Goal: Information Seeking & Learning: Learn about a topic

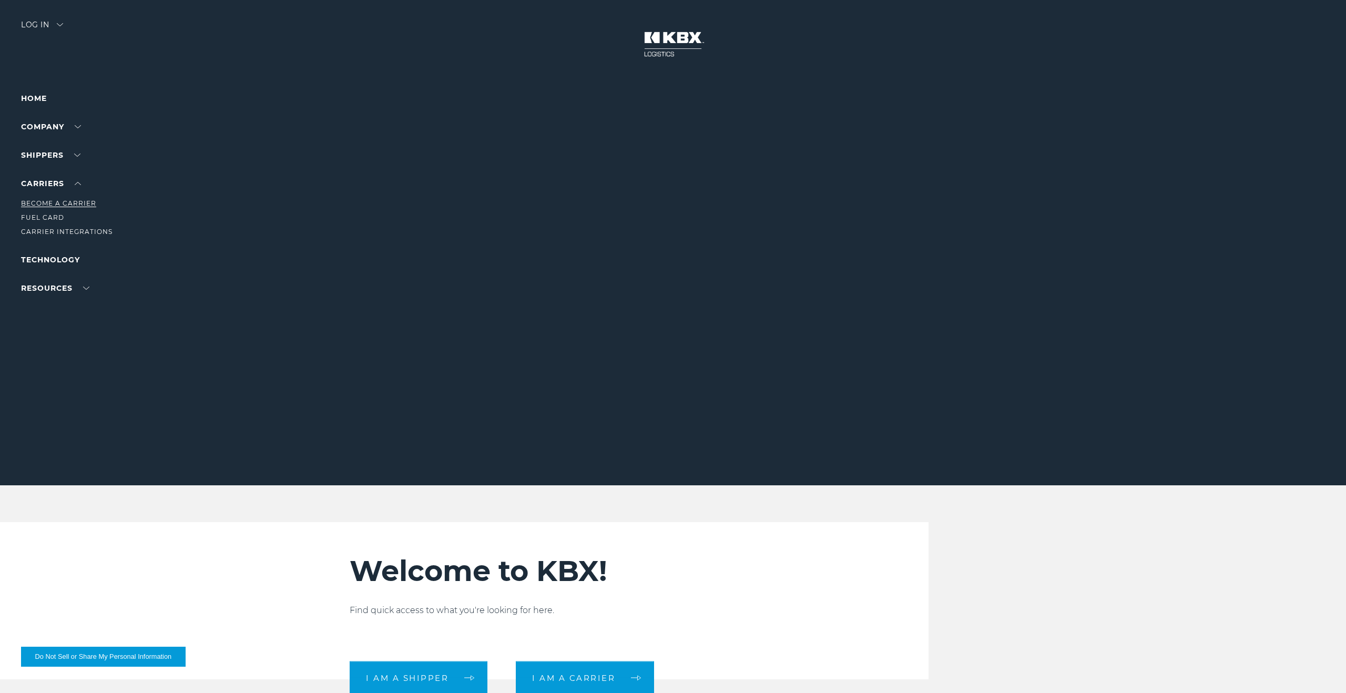
scroll to position [2, 0]
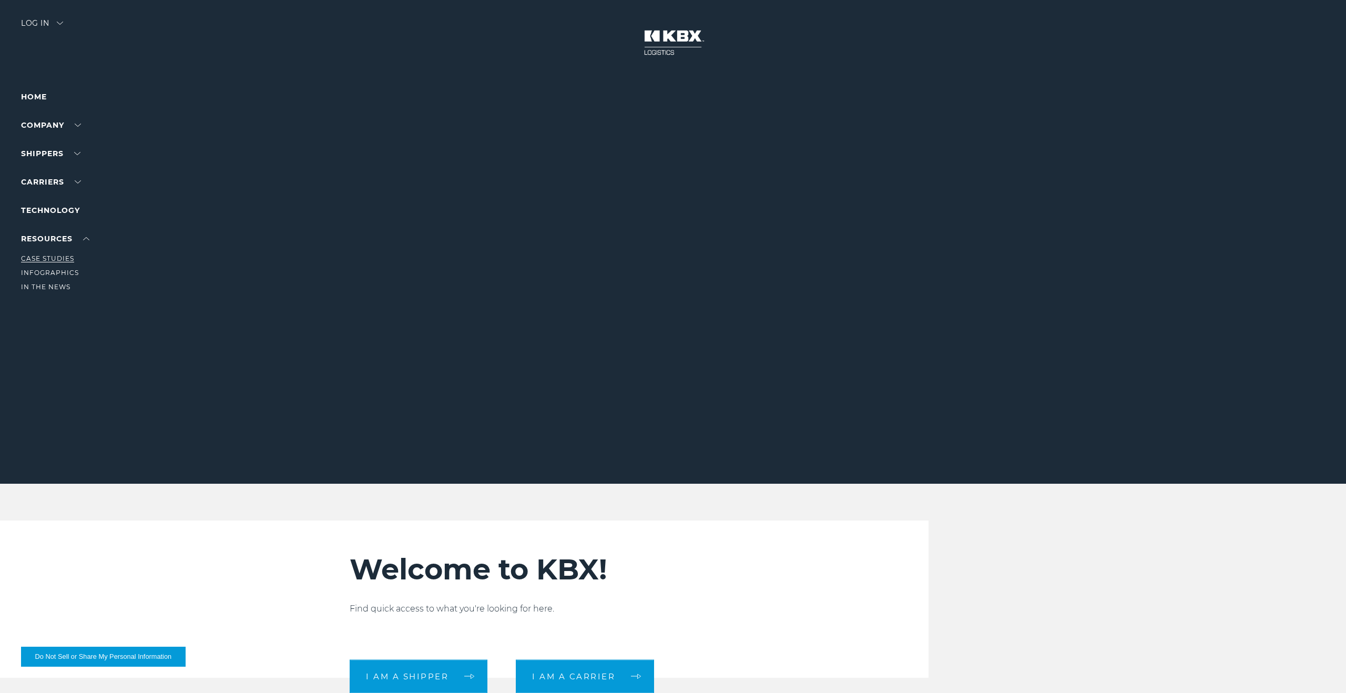
click at [65, 258] on link "Case Studies" at bounding box center [47, 258] width 53 height 8
click at [52, 145] on link "About Us" at bounding box center [40, 145] width 38 height 8
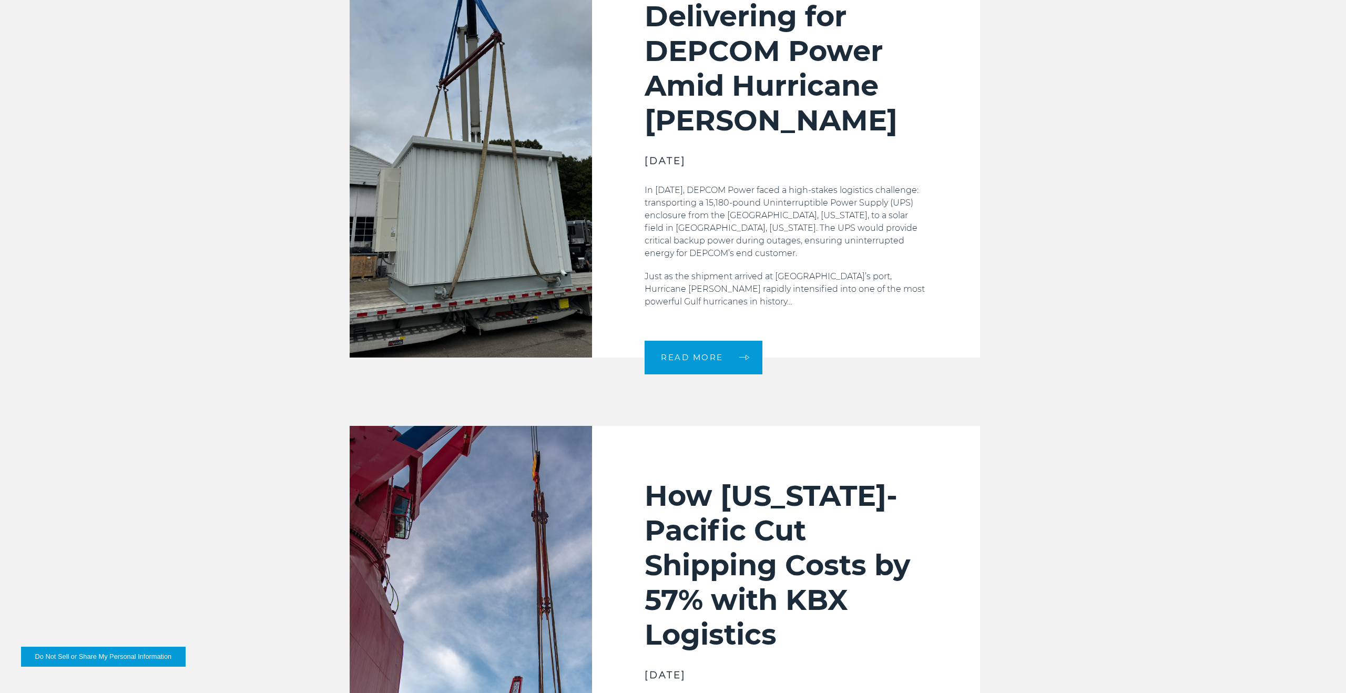
scroll to position [564, 0]
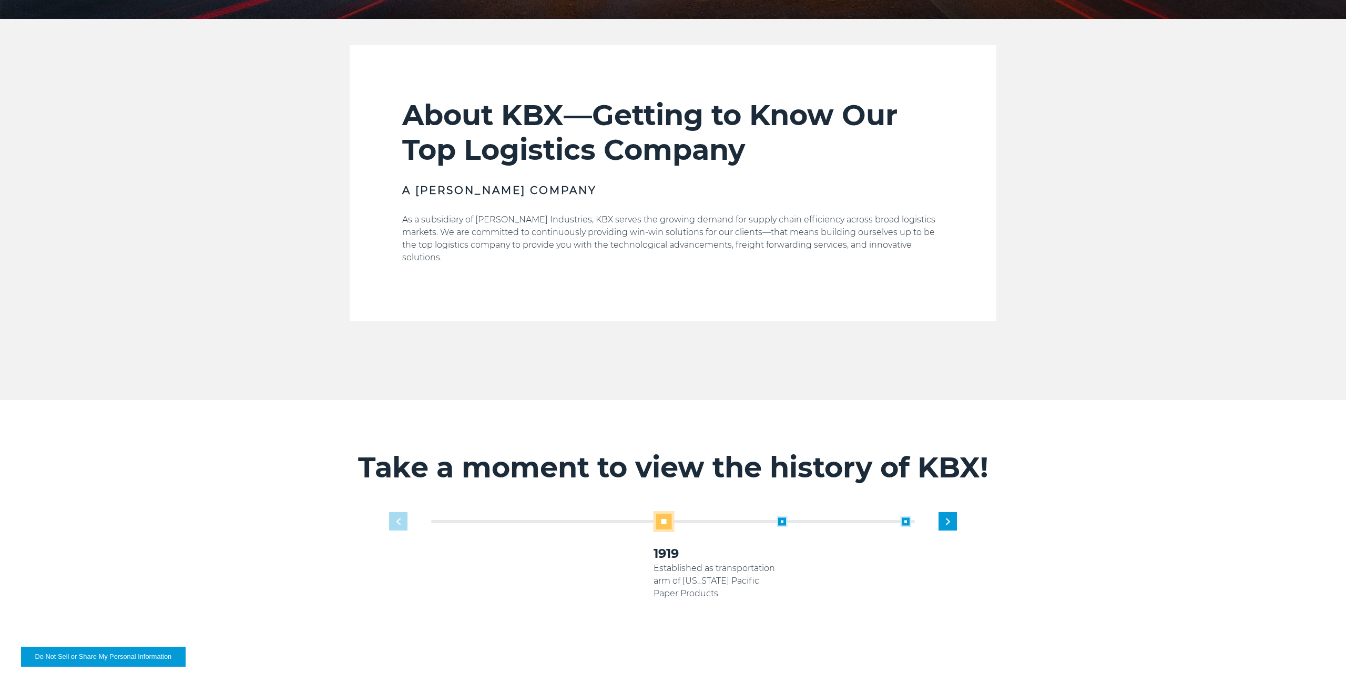
scroll to position [420, 0]
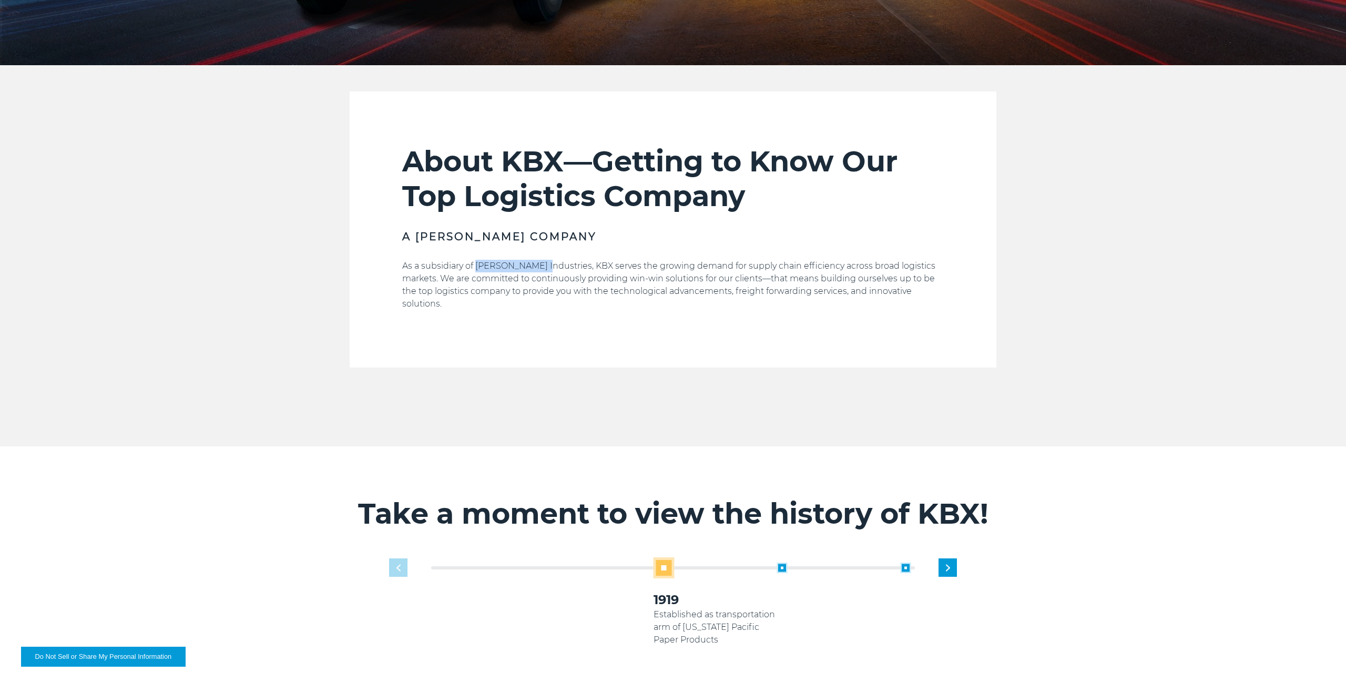
drag, startPoint x: 477, startPoint y: 266, endPoint x: 536, endPoint y: 266, distance: 58.9
click at [539, 267] on p "As a subsidiary of Koch Industries, KBX serves the growing demand for supply ch…" at bounding box center [673, 285] width 542 height 50
copy p "Koch Industries"
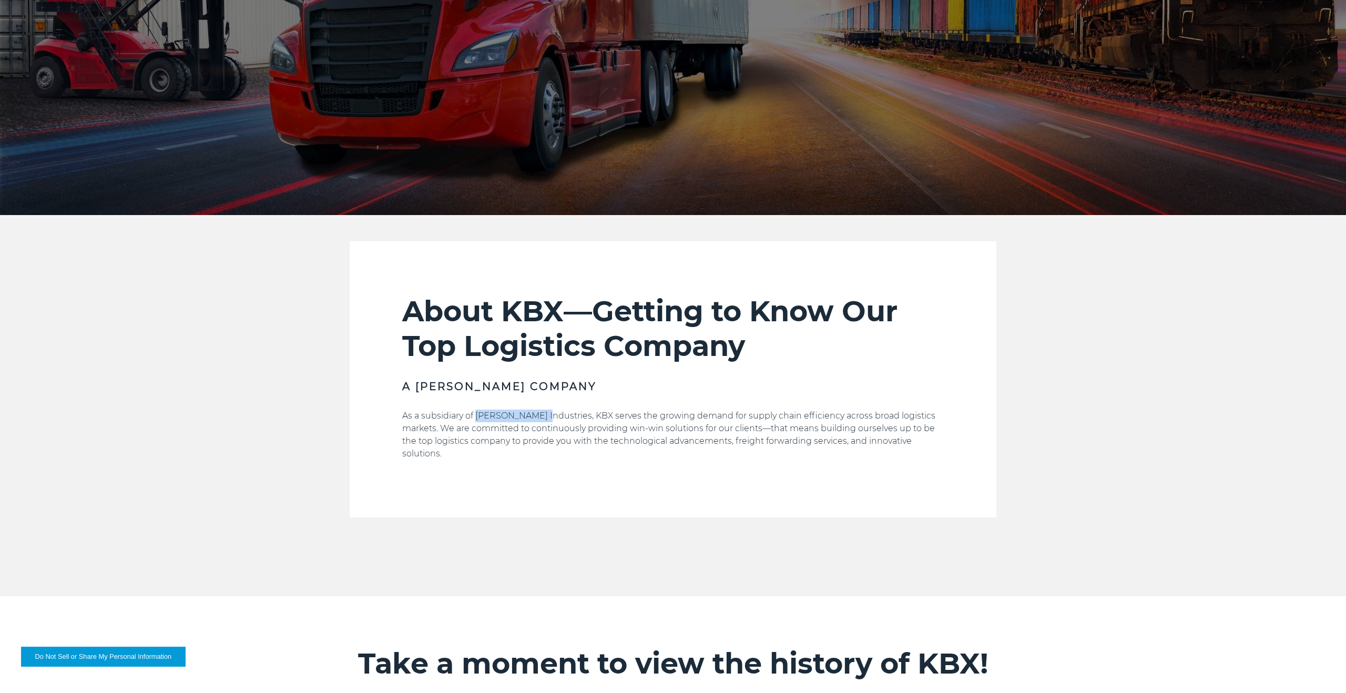
scroll to position [0, 0]
